Goal: Find specific page/section: Find specific page/section

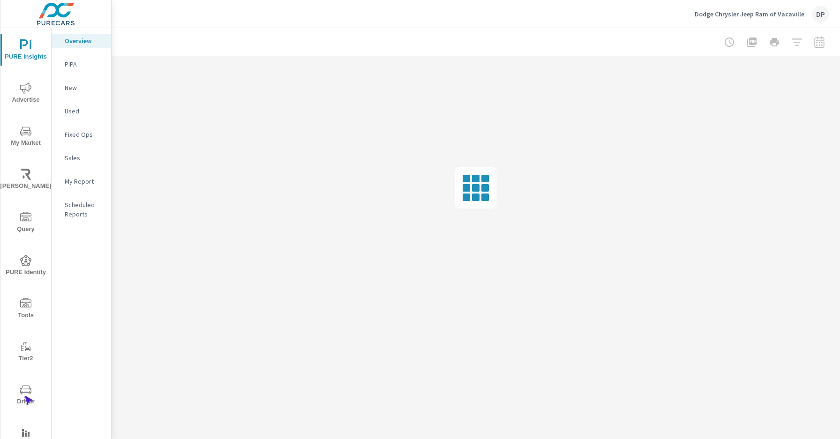
click at [24, 395] on span "Driver" at bounding box center [25, 395] width 45 height 23
